Goal: Check status: Check status

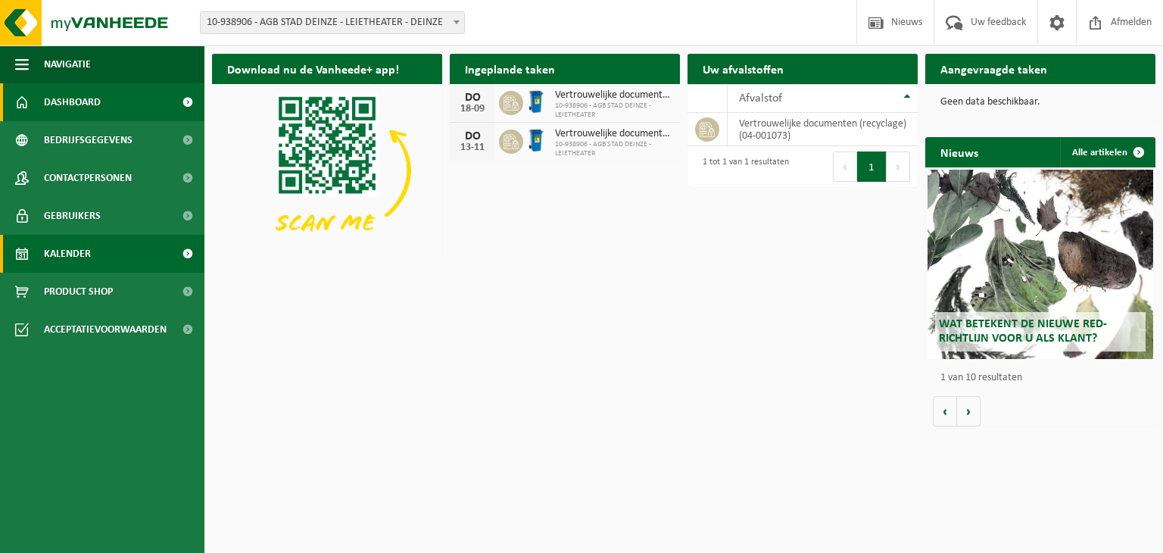
click at [75, 251] on span "Kalender" at bounding box center [67, 254] width 47 height 38
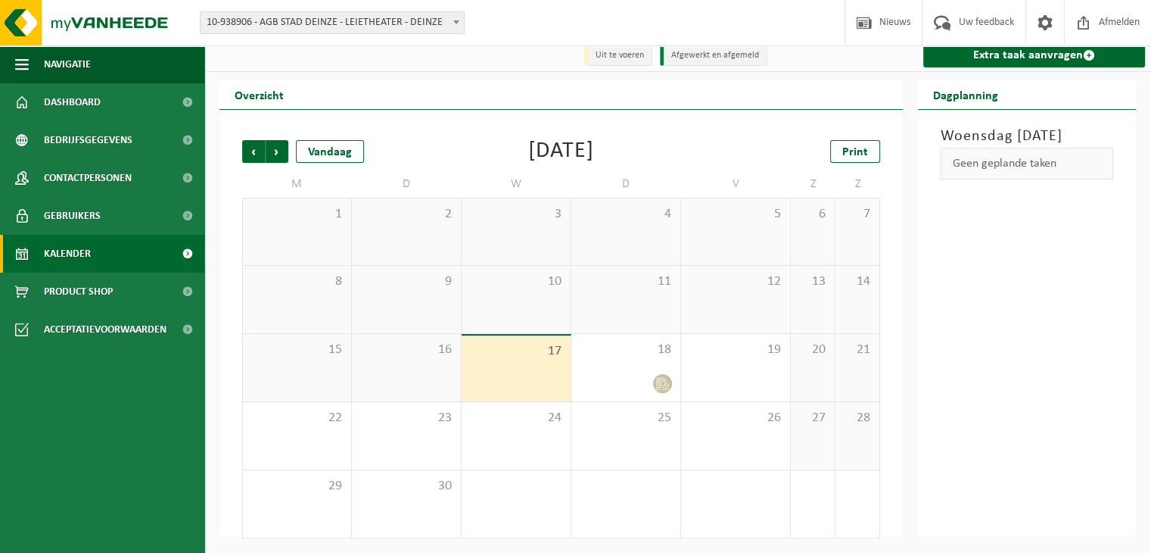
scroll to position [9, 0]
click at [279, 150] on span "Volgende" at bounding box center [277, 150] width 23 height 23
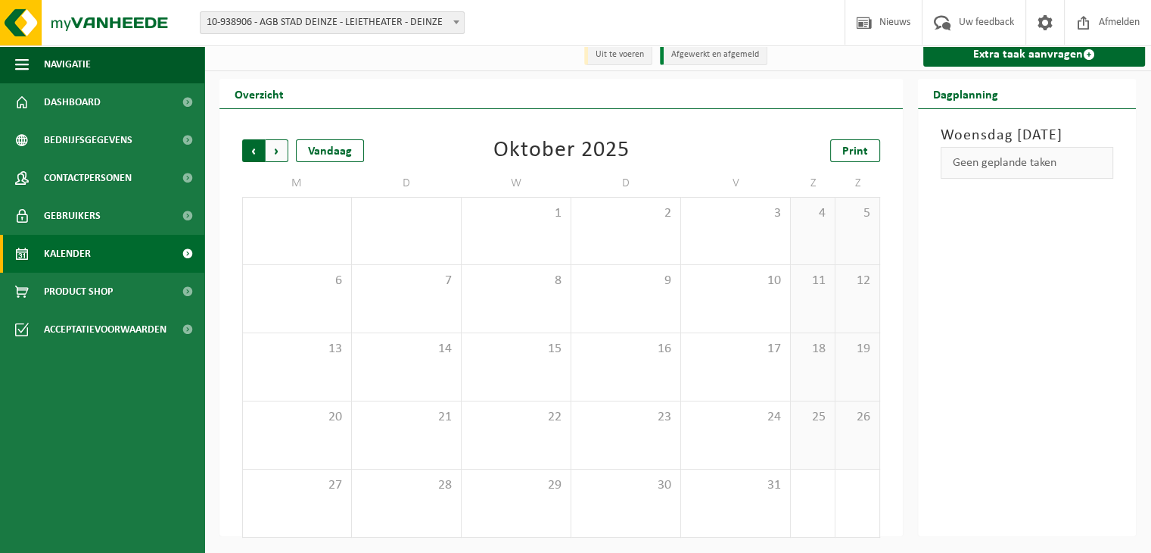
click at [278, 151] on span "Volgende" at bounding box center [277, 150] width 23 height 23
click at [276, 152] on span "Volgende" at bounding box center [277, 150] width 23 height 23
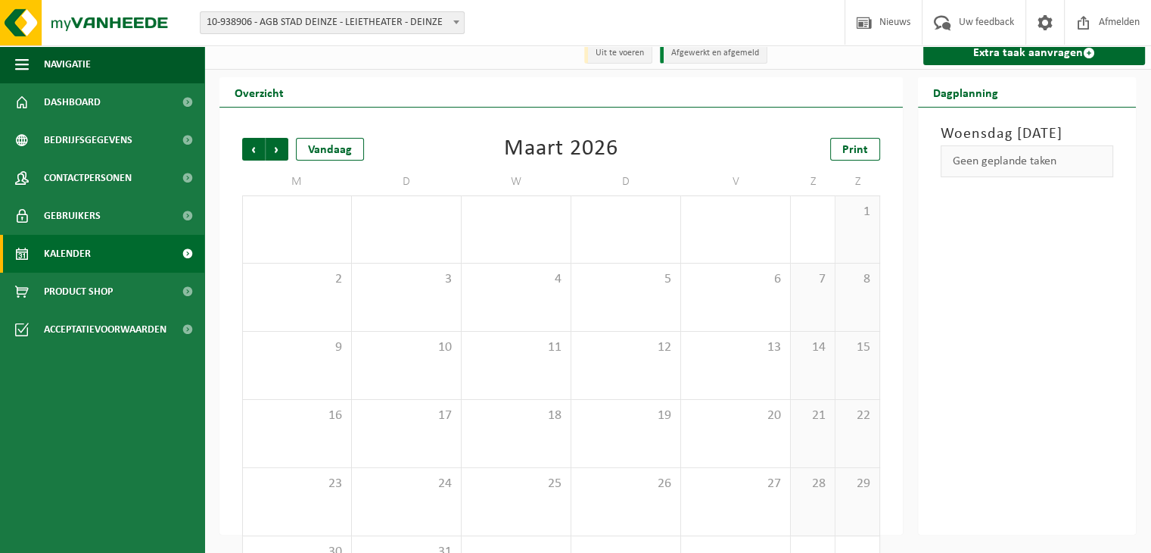
click at [276, 152] on span "Volgende" at bounding box center [277, 149] width 23 height 23
click at [276, 152] on span "Volgende" at bounding box center [277, 150] width 23 height 23
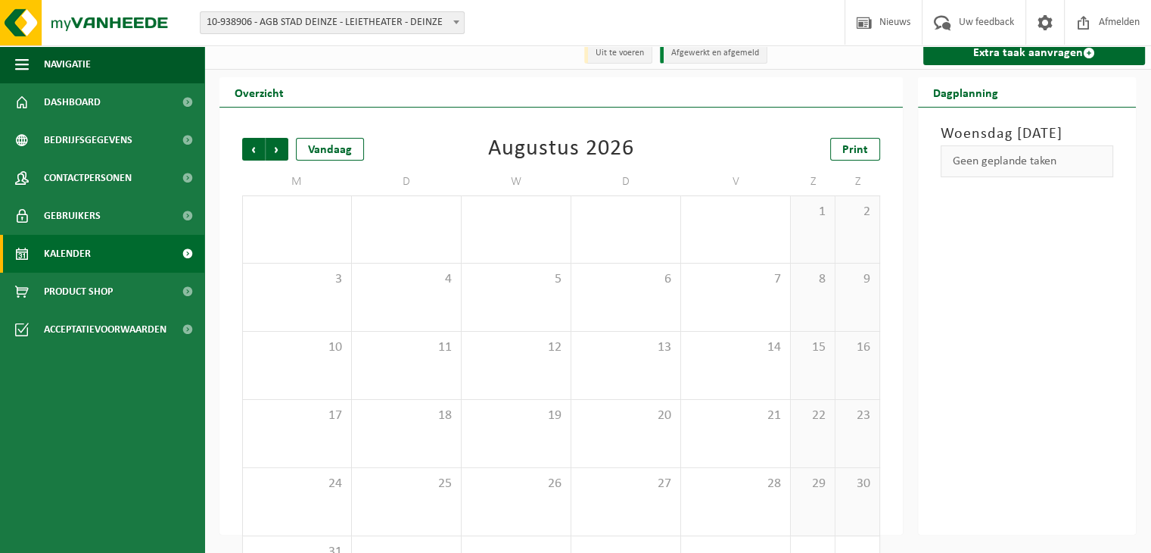
click at [276, 152] on span "Volgende" at bounding box center [277, 149] width 23 height 23
click at [276, 152] on span "Volgende" at bounding box center [277, 150] width 23 height 23
click at [1104, 23] on span "Afmelden" at bounding box center [1119, 22] width 48 height 45
